Goal: Entertainment & Leisure: Consume media (video, audio)

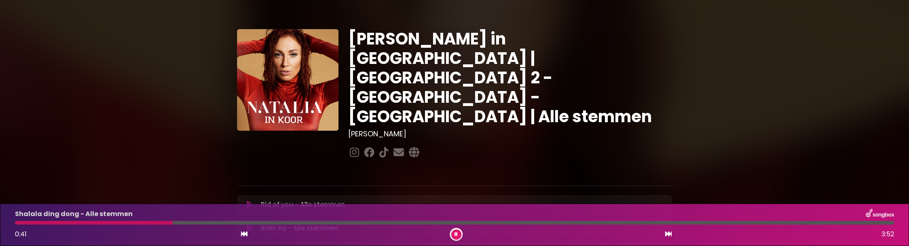
click at [136, 212] on div "Shalala ding dong - Alle stemmen" at bounding box center [454, 214] width 889 height 11
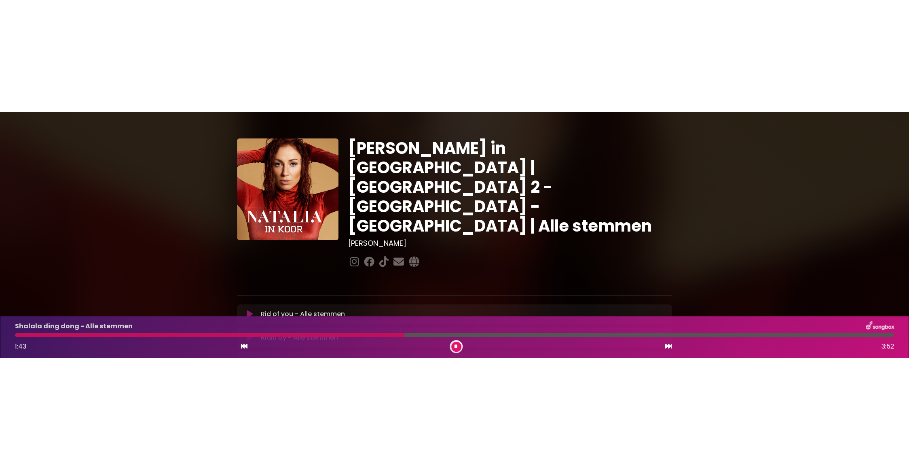
scroll to position [3, 0]
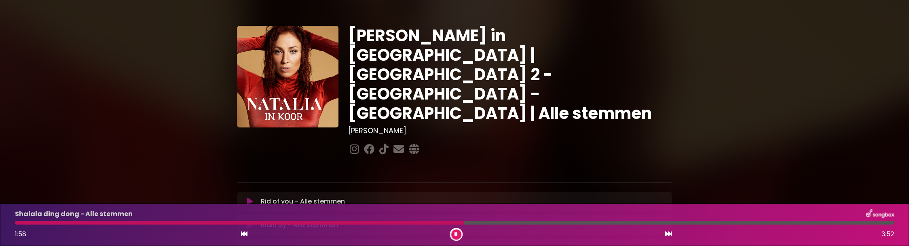
click at [53, 225] on div "Shalala ding dong - Alle stemmen 1:58 3:52" at bounding box center [454, 225] width 889 height 32
click at [53, 225] on div "Shalala ding dong - Alle stemmen 1:59 3:52" at bounding box center [454, 225] width 889 height 32
click at [53, 216] on p "Shalala ding dong - Alle stemmen" at bounding box center [74, 214] width 118 height 10
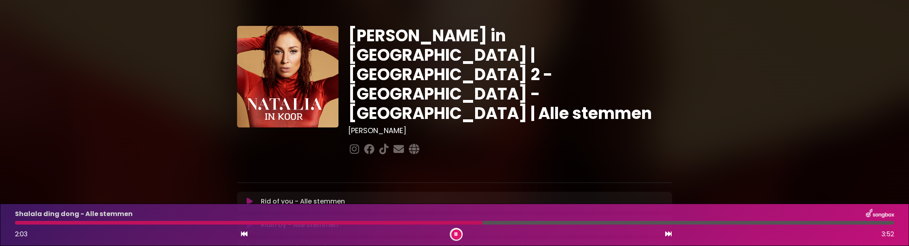
click at [486, 224] on div at bounding box center [454, 223] width 879 height 4
click at [500, 224] on div at bounding box center [454, 223] width 879 height 4
drag, startPoint x: 522, startPoint y: 224, endPoint x: 516, endPoint y: 224, distance: 5.7
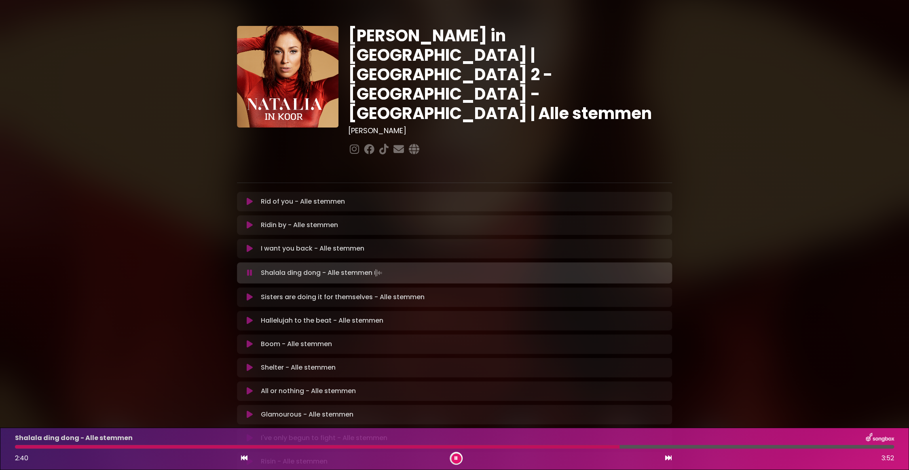
click at [380, 267] on img at bounding box center [377, 272] width 11 height 11
click at [366, 267] on p "Shalala ding dong - Alle stemmen Loading Track..." at bounding box center [322, 272] width 123 height 11
click at [416, 267] on div "Shalala ding dong - Alle stemmen Loading Track..." at bounding box center [463, 272] width 410 height 11
click at [380, 267] on img at bounding box center [377, 272] width 11 height 11
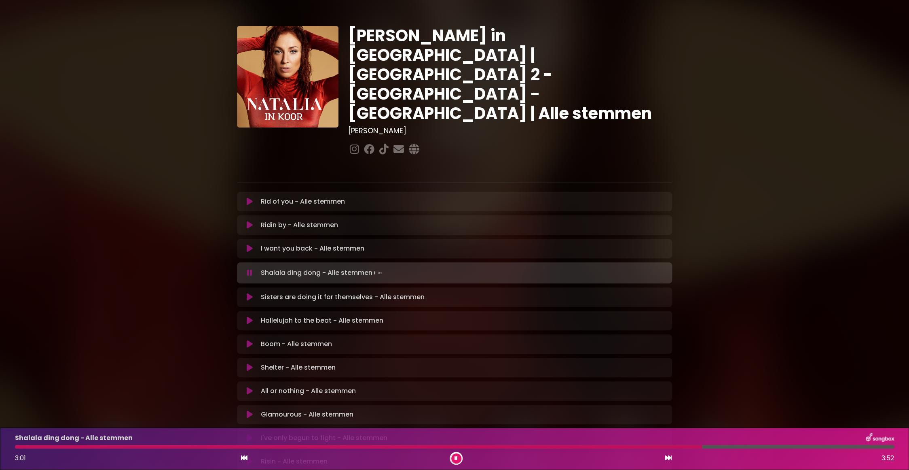
click at [380, 267] on img at bounding box center [377, 272] width 11 height 11
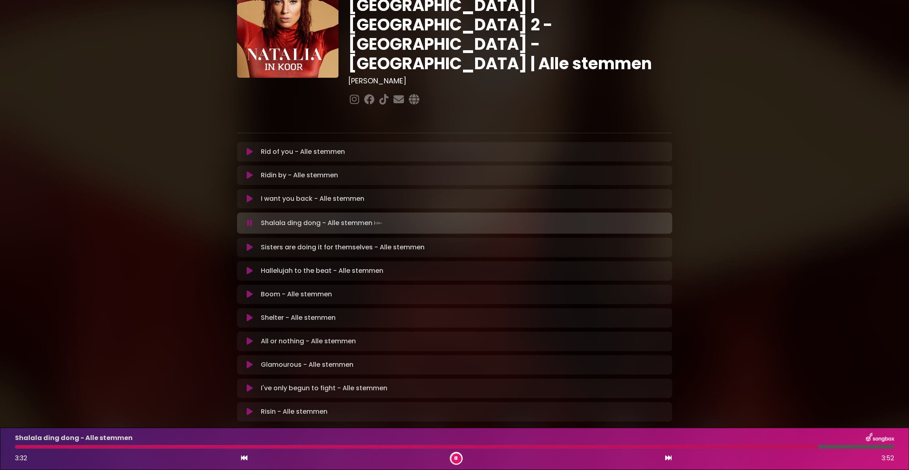
scroll to position [54, 0]
click at [878, 439] on img at bounding box center [880, 437] width 28 height 11
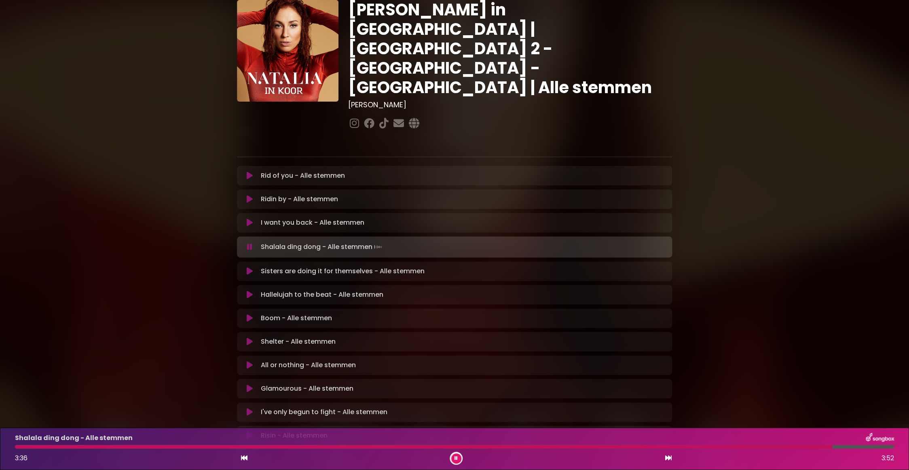
scroll to position [7, 0]
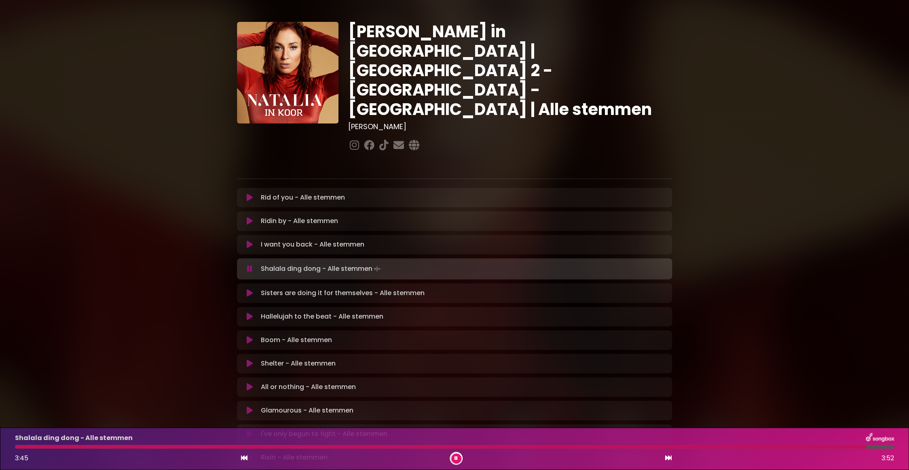
click at [458, 461] on button at bounding box center [456, 458] width 10 height 10
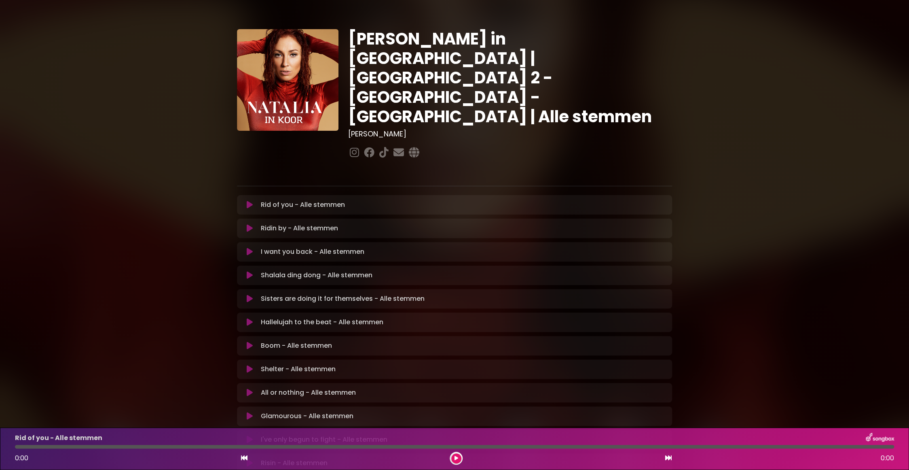
scroll to position [7, 0]
